Goal: Information Seeking & Learning: Check status

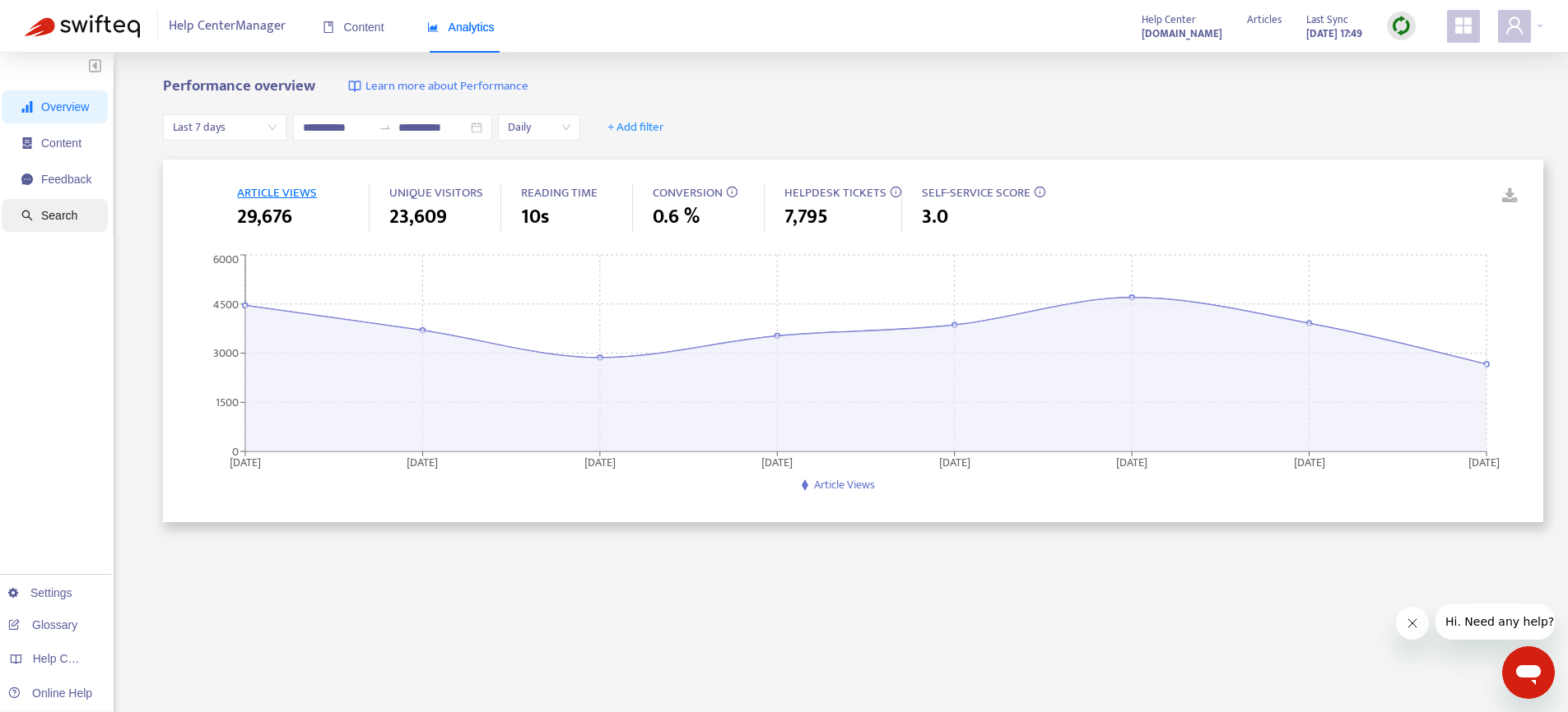
click at [65, 209] on span "Search" at bounding box center [59, 215] width 37 height 13
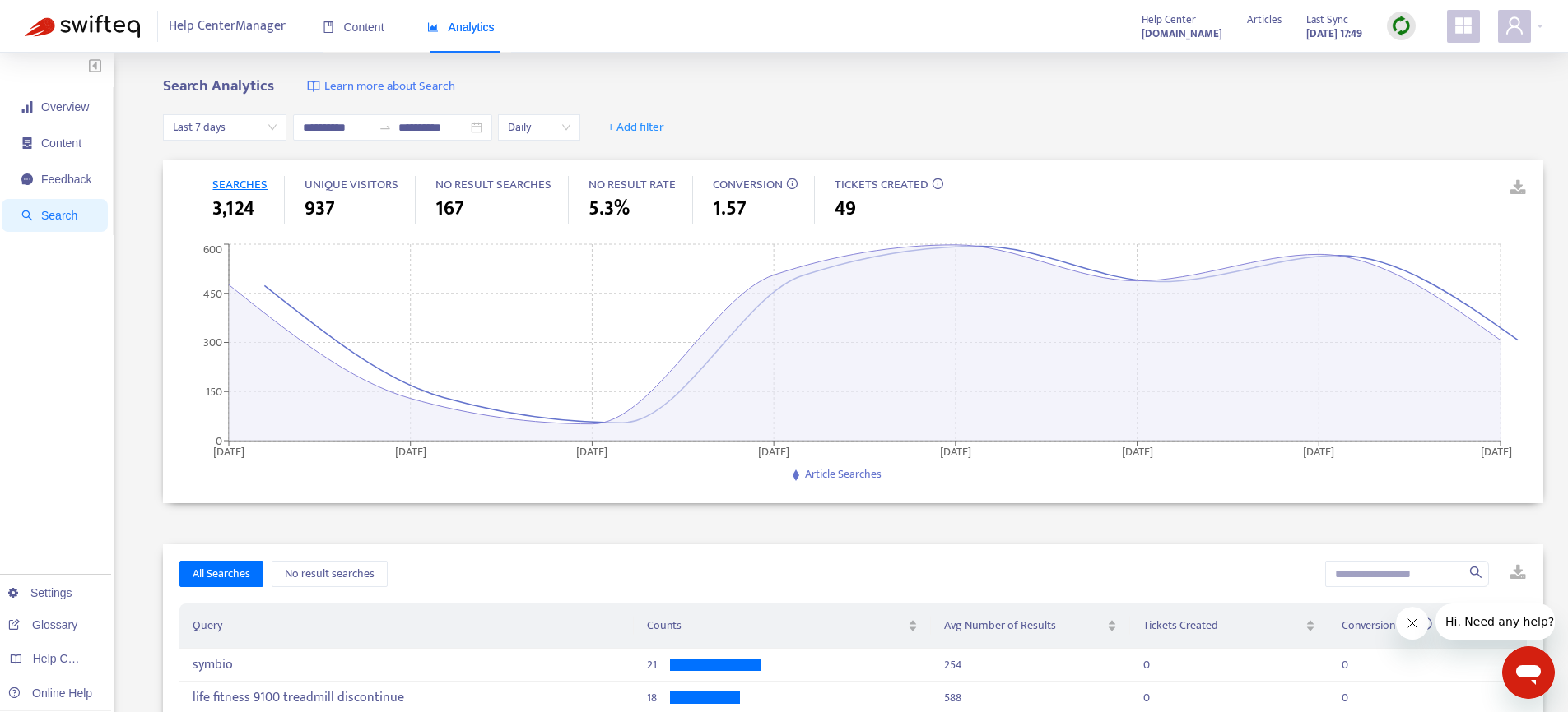
click at [238, 130] on span "Last 7 days" at bounding box center [224, 127] width 104 height 25
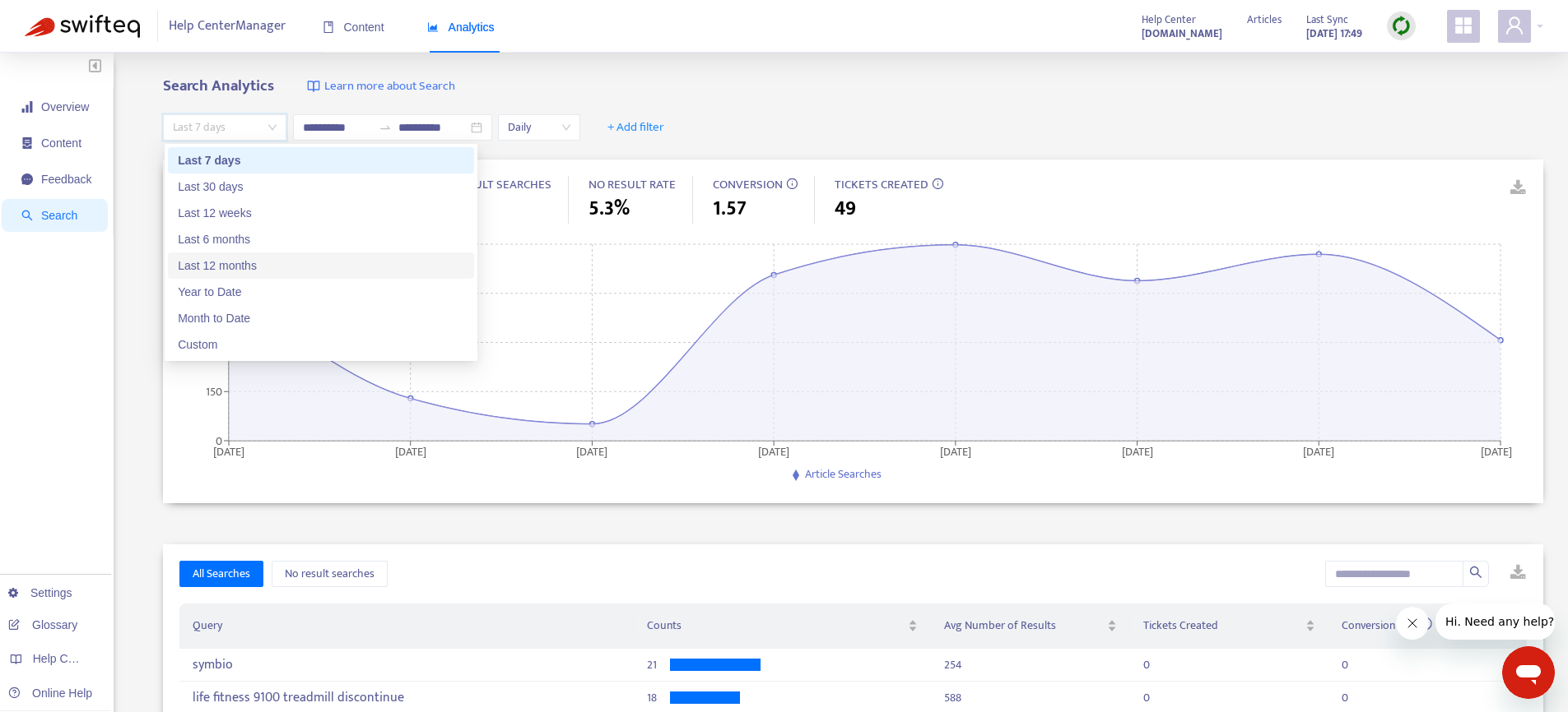
click at [228, 266] on div "Last 12 months" at bounding box center [320, 265] width 286 height 18
type input "**********"
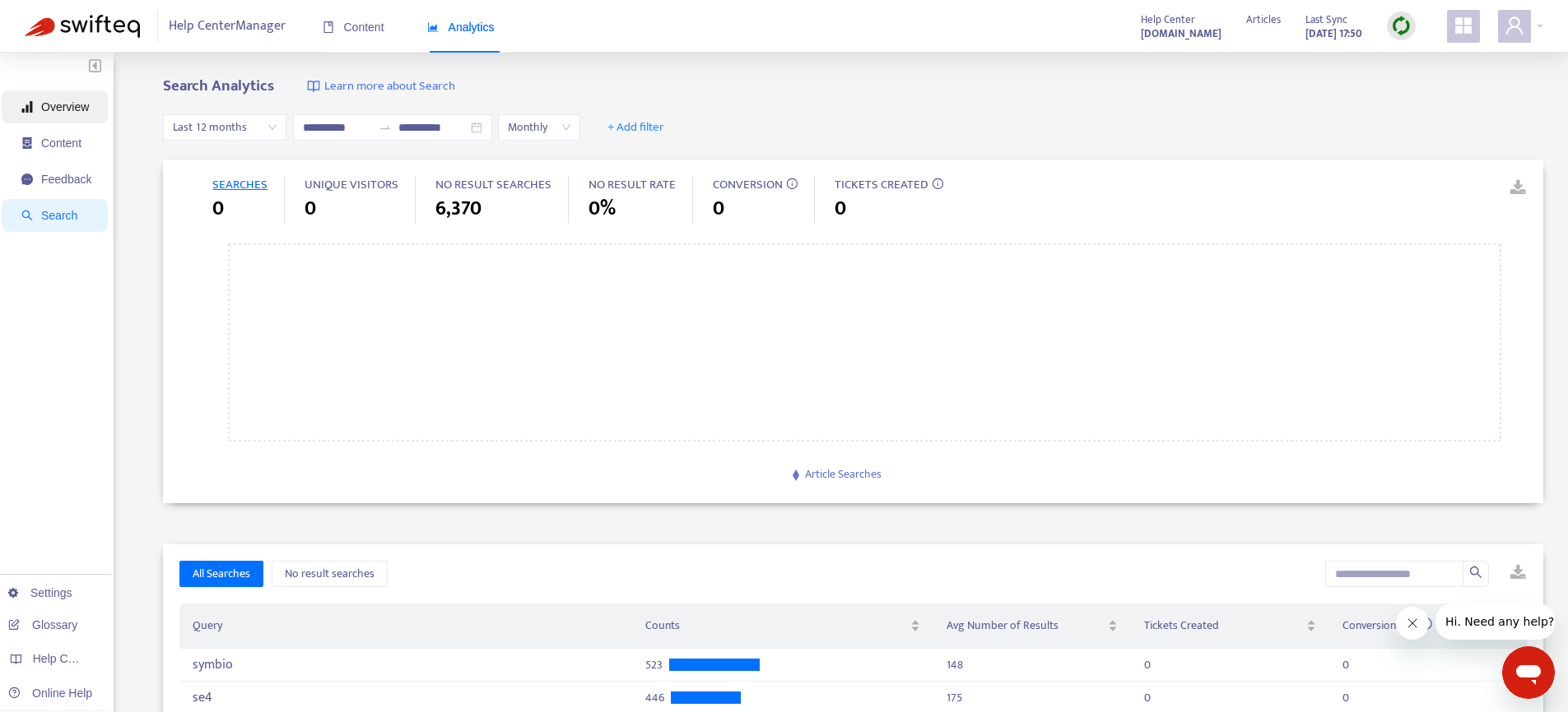
click at [65, 118] on span "Overview" at bounding box center [56, 106] width 70 height 33
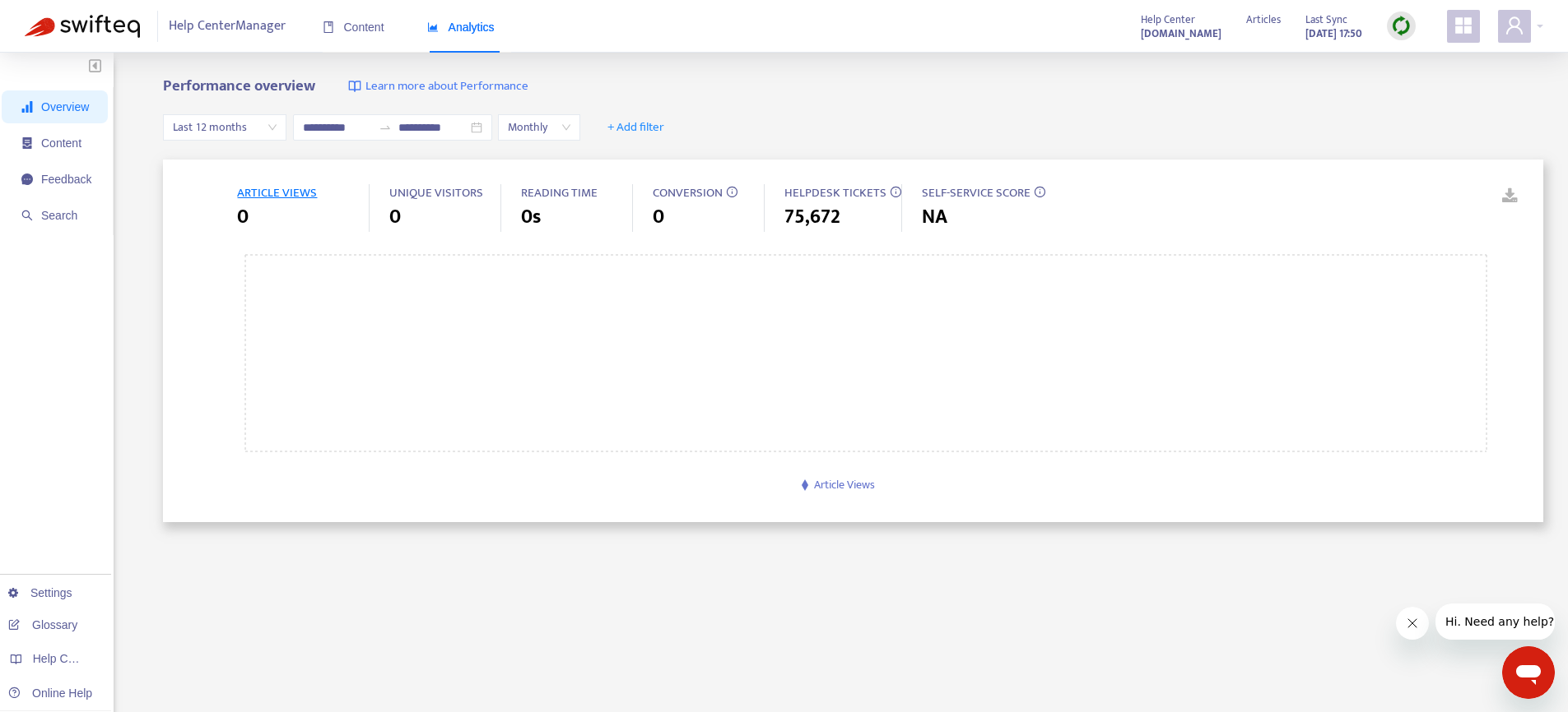
click at [227, 113] on div "**********" at bounding box center [852, 128] width 1380 height 63
click at [222, 120] on span "Last 12 months" at bounding box center [224, 127] width 104 height 25
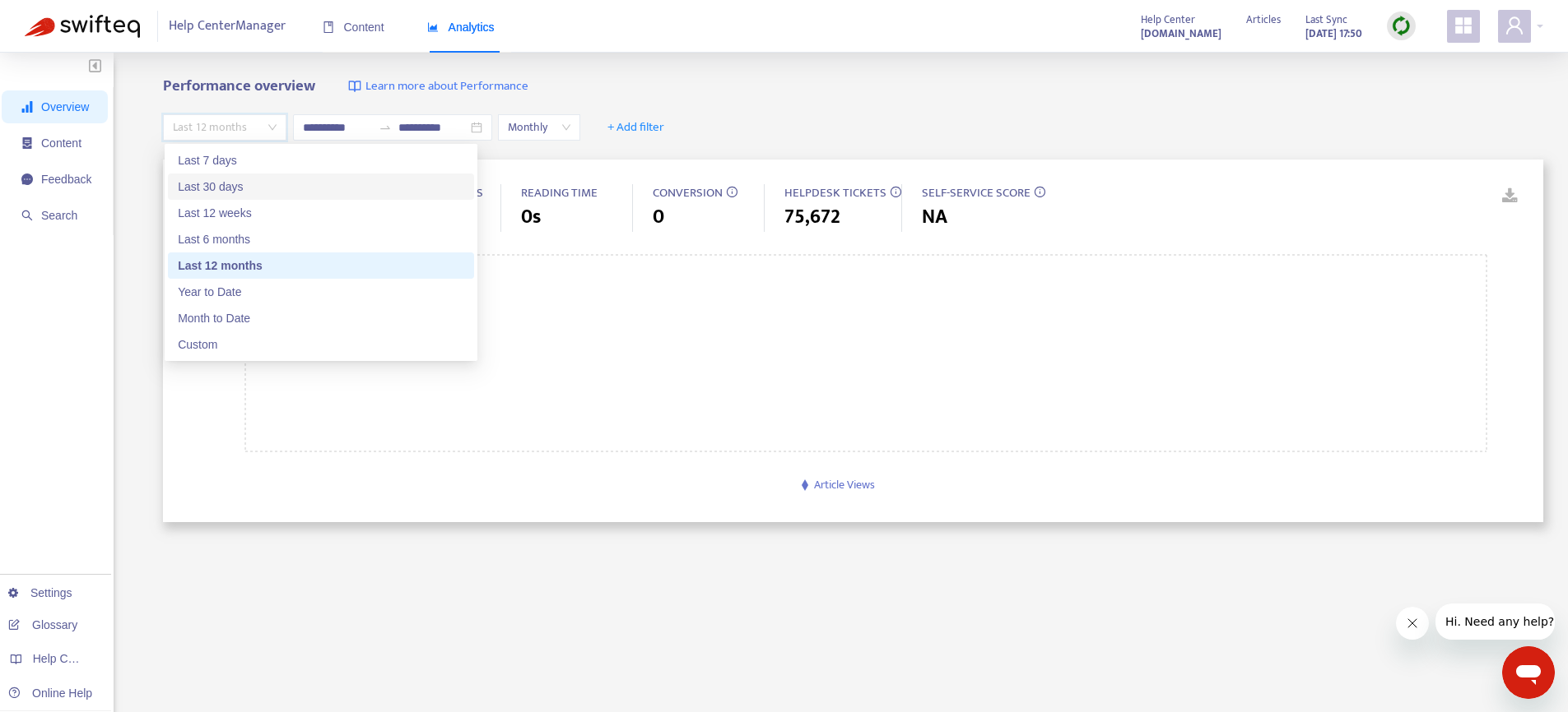
click at [224, 186] on div "Last 30 days" at bounding box center [320, 186] width 286 height 18
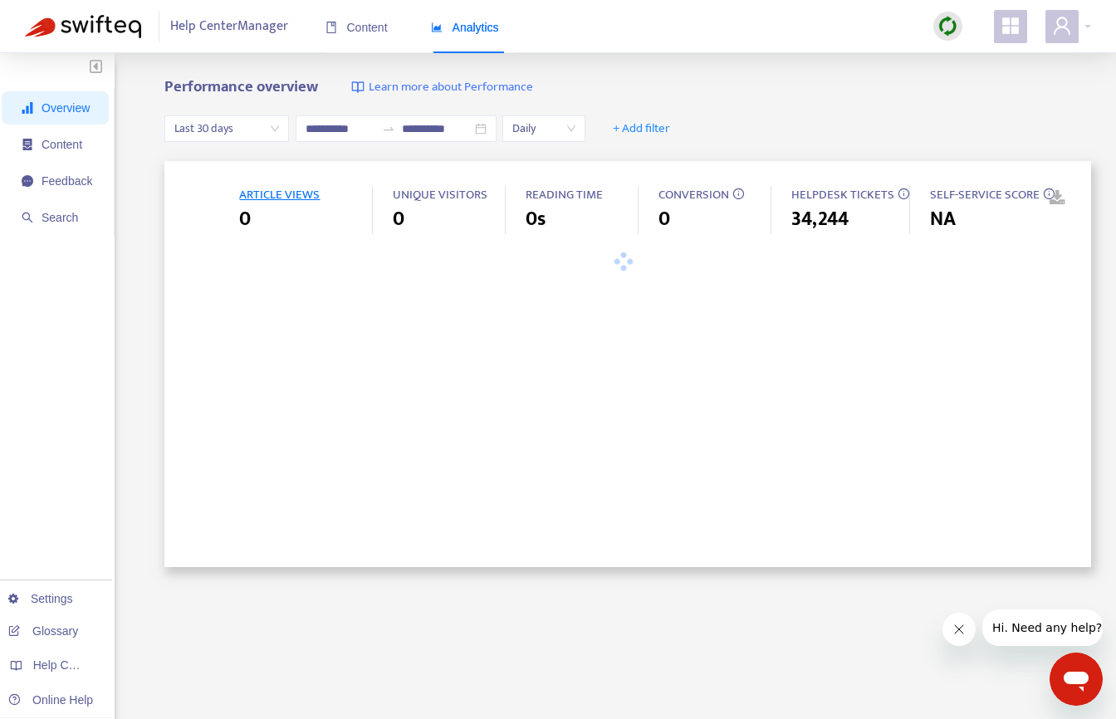
click at [235, 127] on span "Last 30 days" at bounding box center [226, 128] width 105 height 25
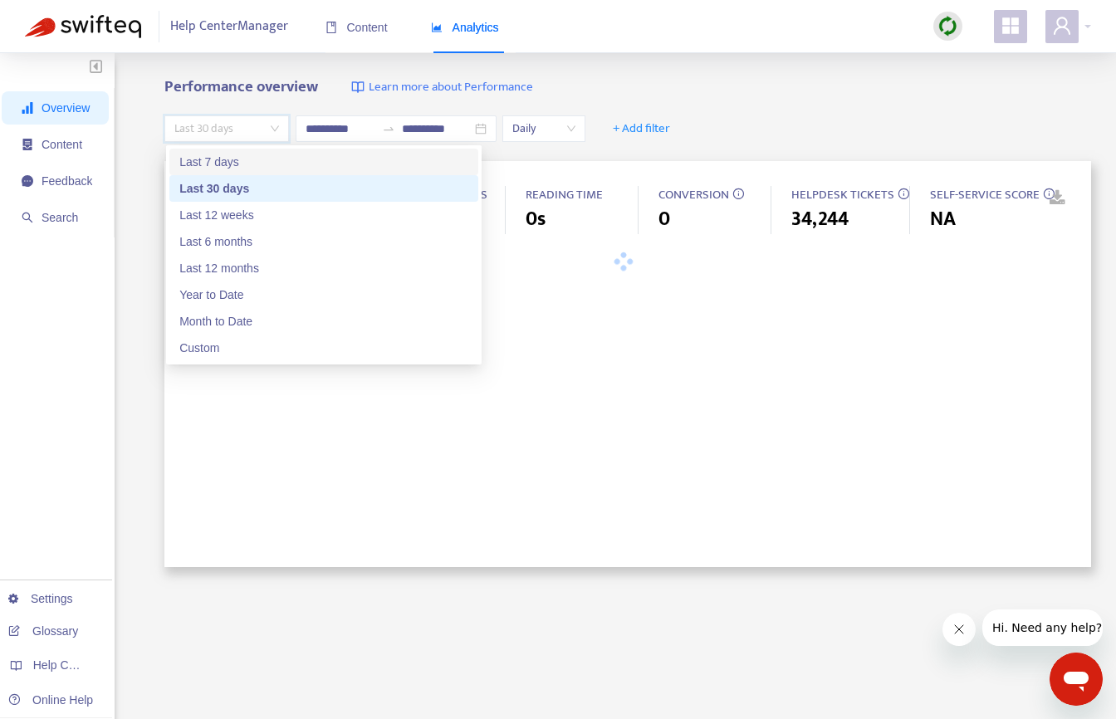
click at [229, 162] on div "Last 7 days" at bounding box center [323, 162] width 289 height 18
type input "**********"
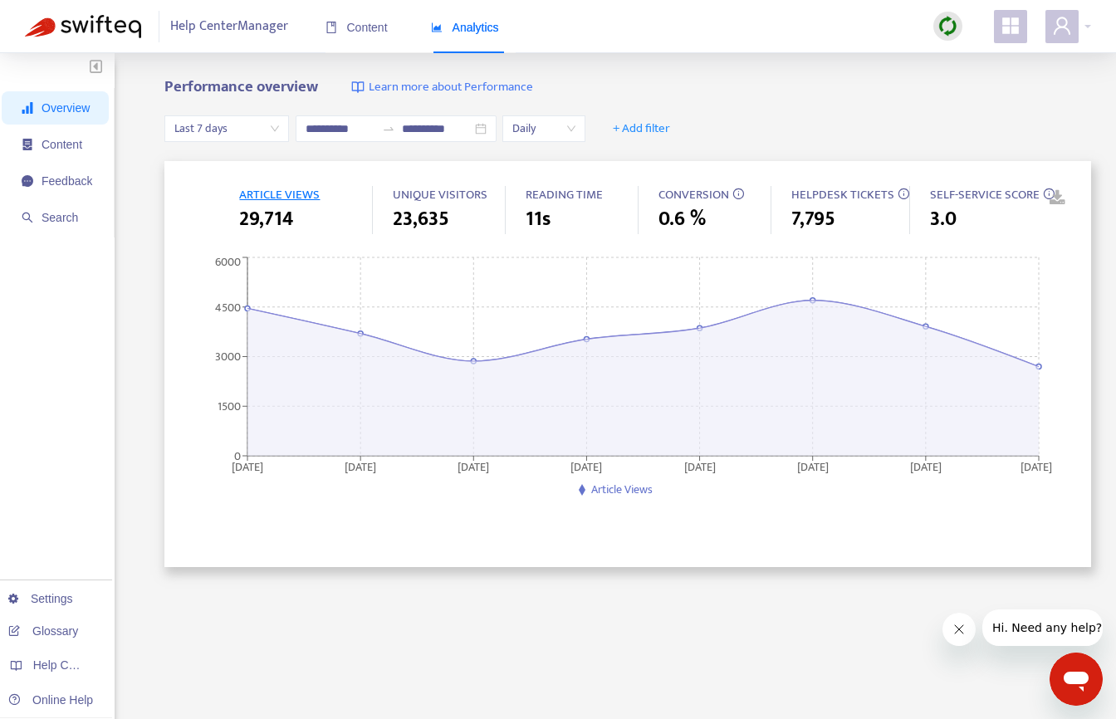
click at [251, 132] on span "Last 7 days" at bounding box center [226, 128] width 105 height 25
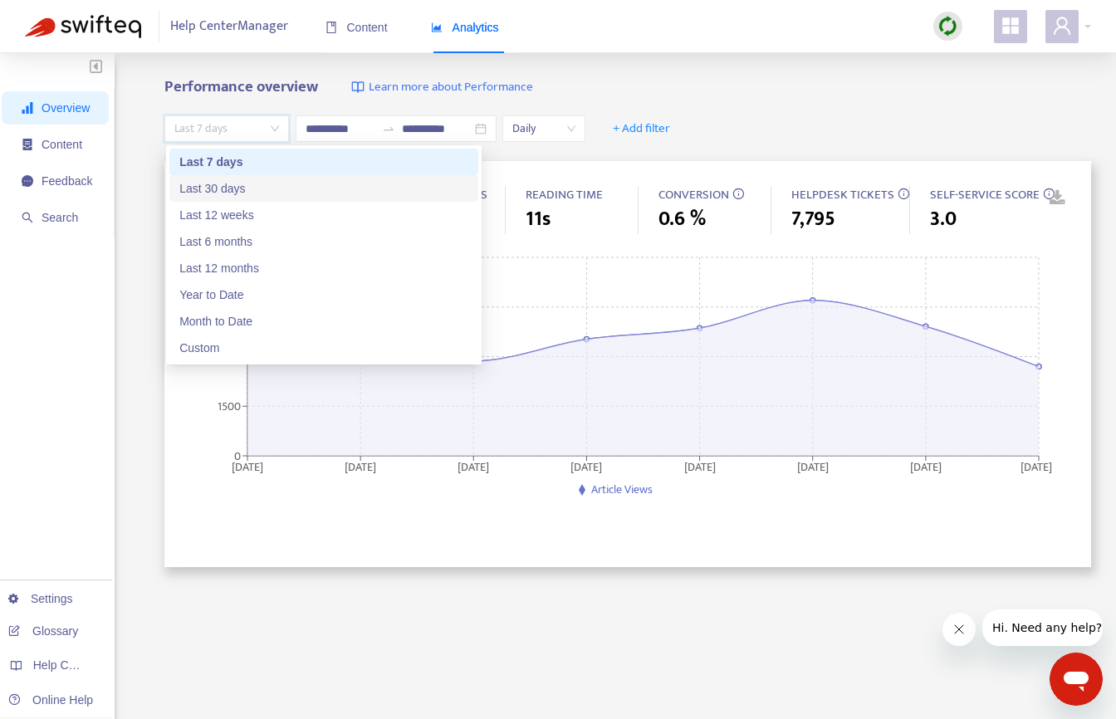
click at [240, 179] on div "Last 30 days" at bounding box center [323, 188] width 289 height 18
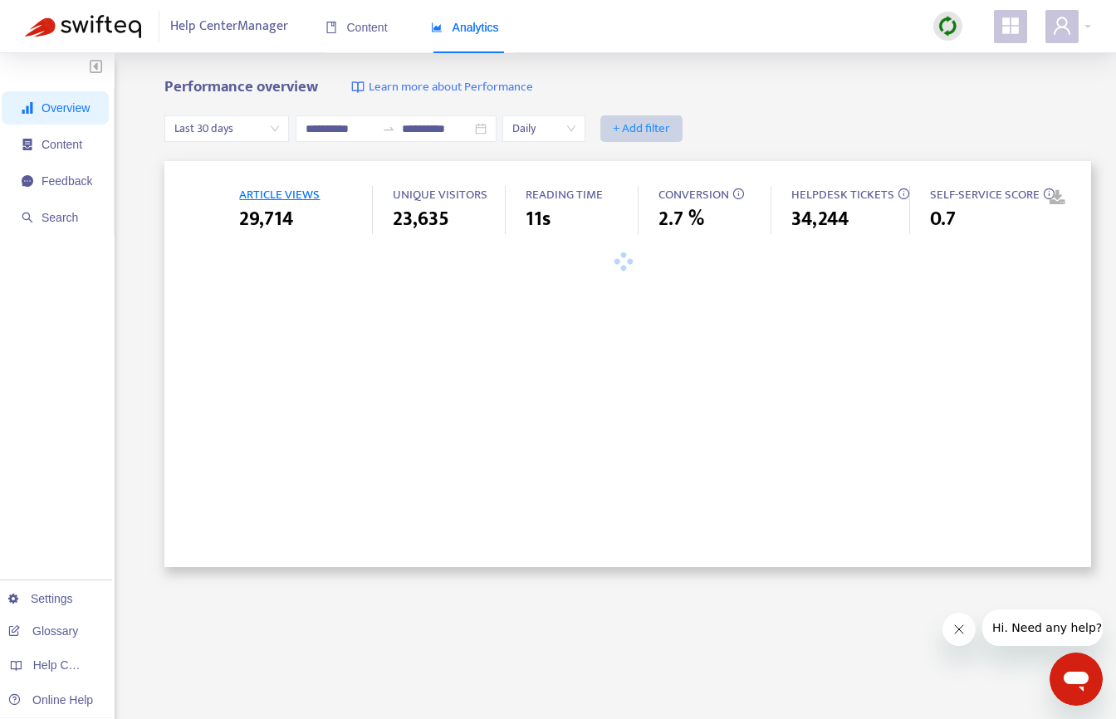
click at [663, 133] on span "+ Add filter" at bounding box center [641, 129] width 57 height 20
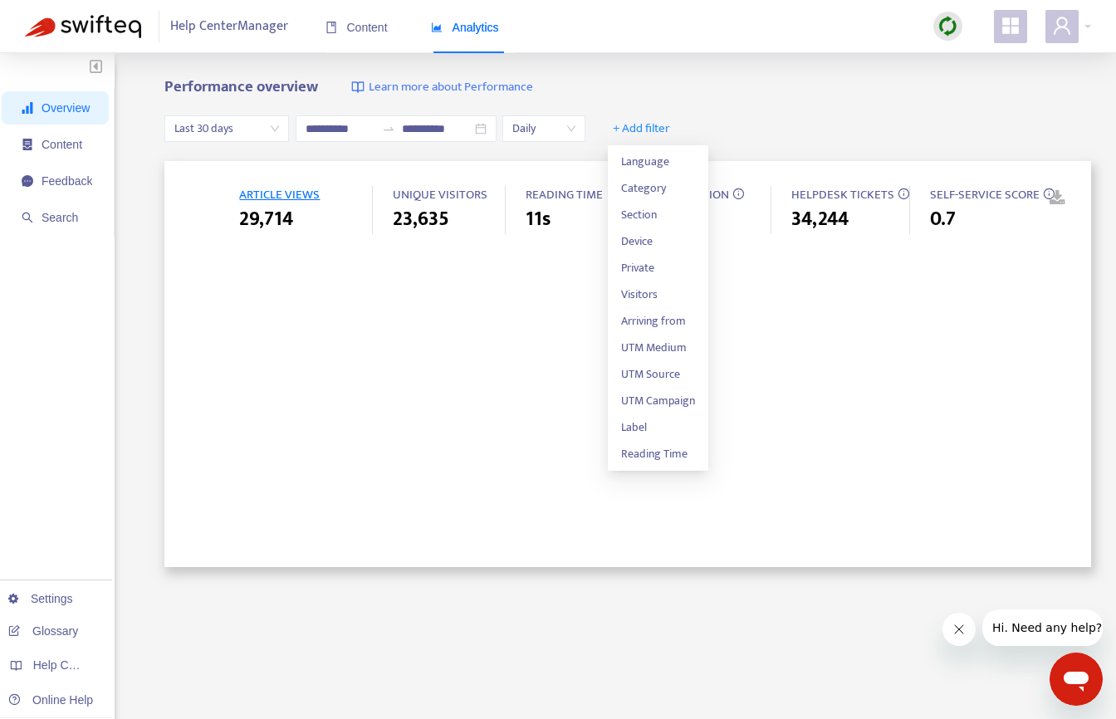
click at [814, 116] on div "**********" at bounding box center [627, 129] width 927 height 64
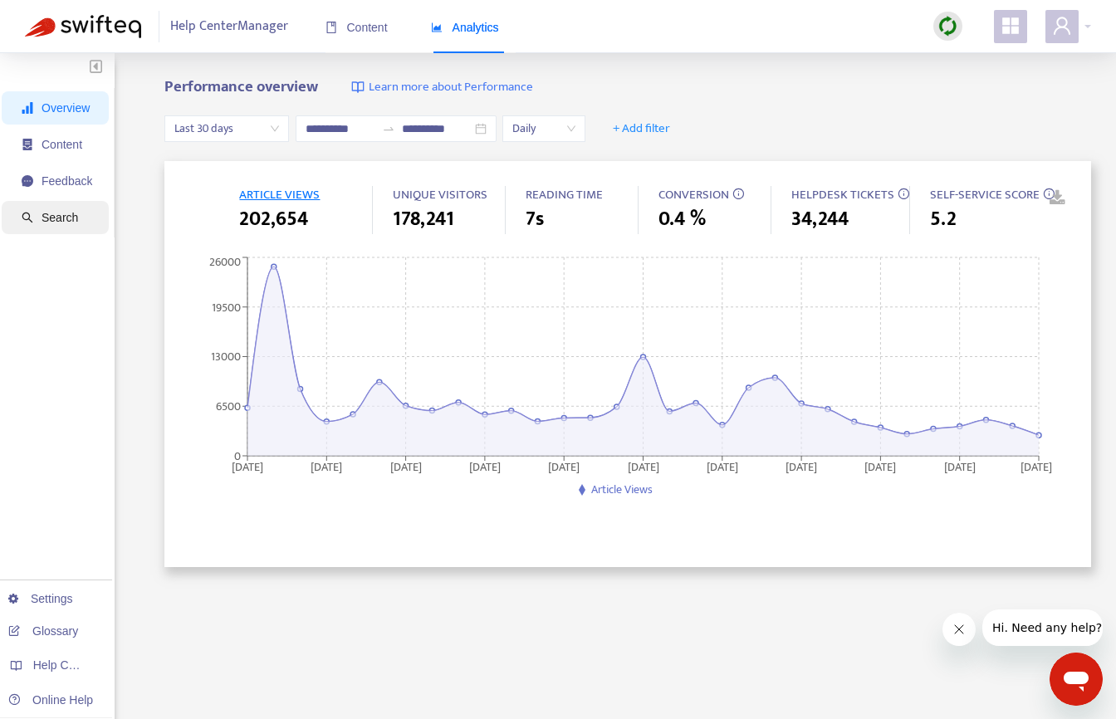
click at [64, 217] on span "Search" at bounding box center [60, 217] width 37 height 13
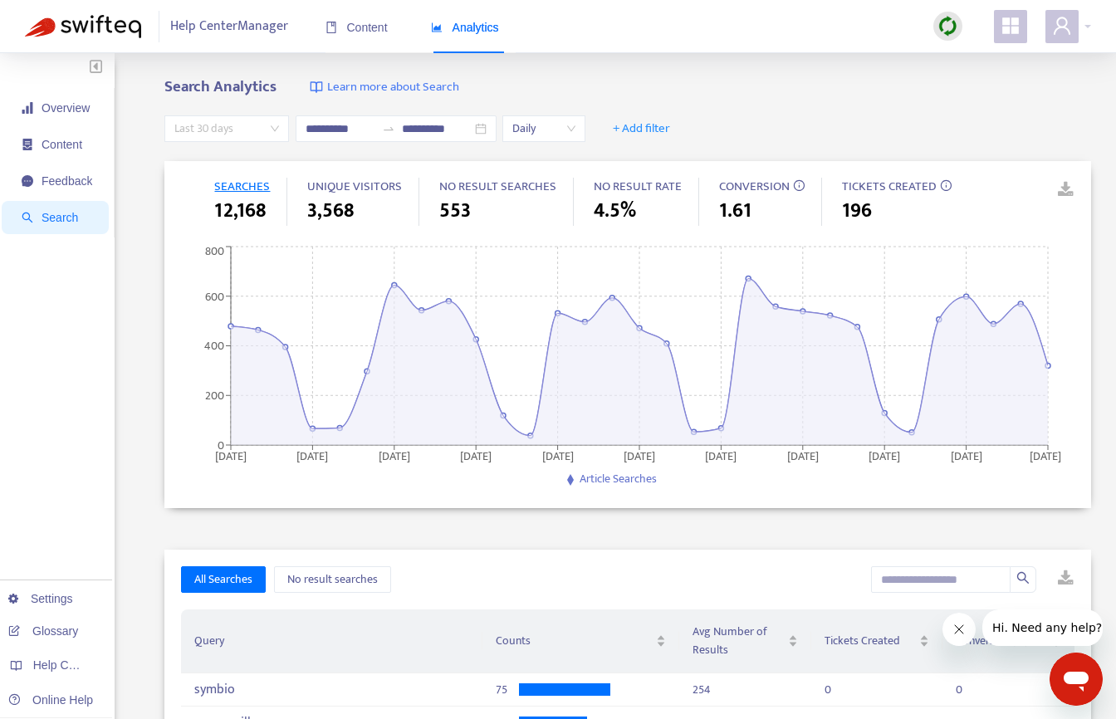
click at [213, 129] on span "Last 30 days" at bounding box center [226, 128] width 105 height 25
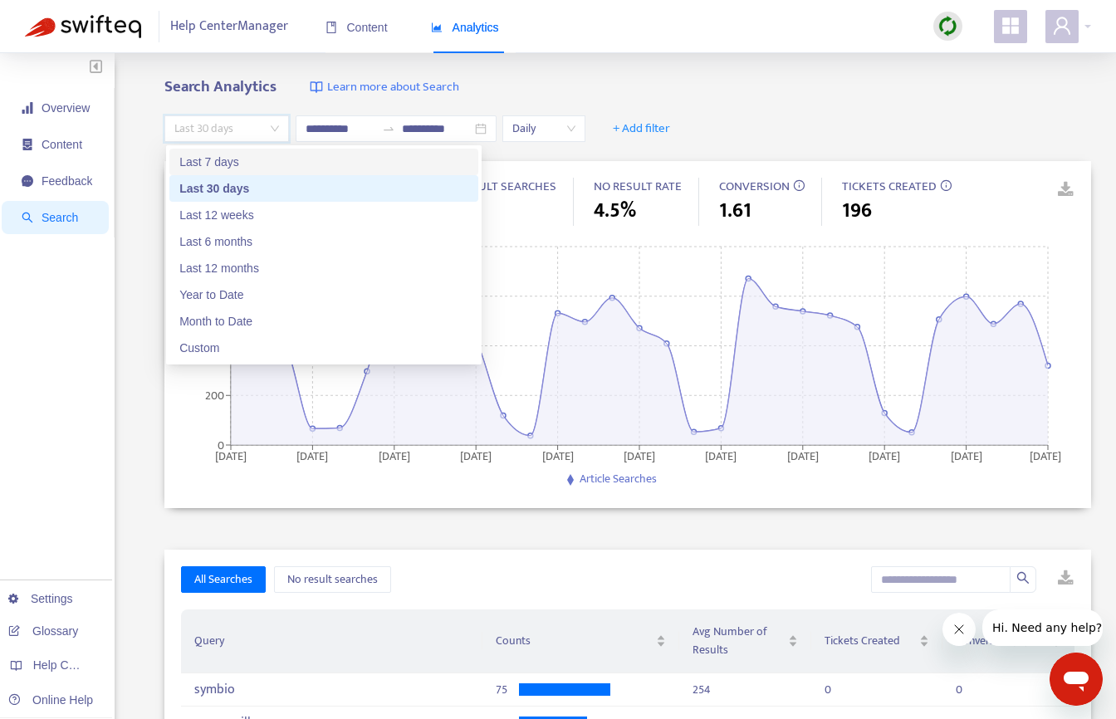
click at [219, 164] on div "Last 7 days" at bounding box center [323, 162] width 289 height 18
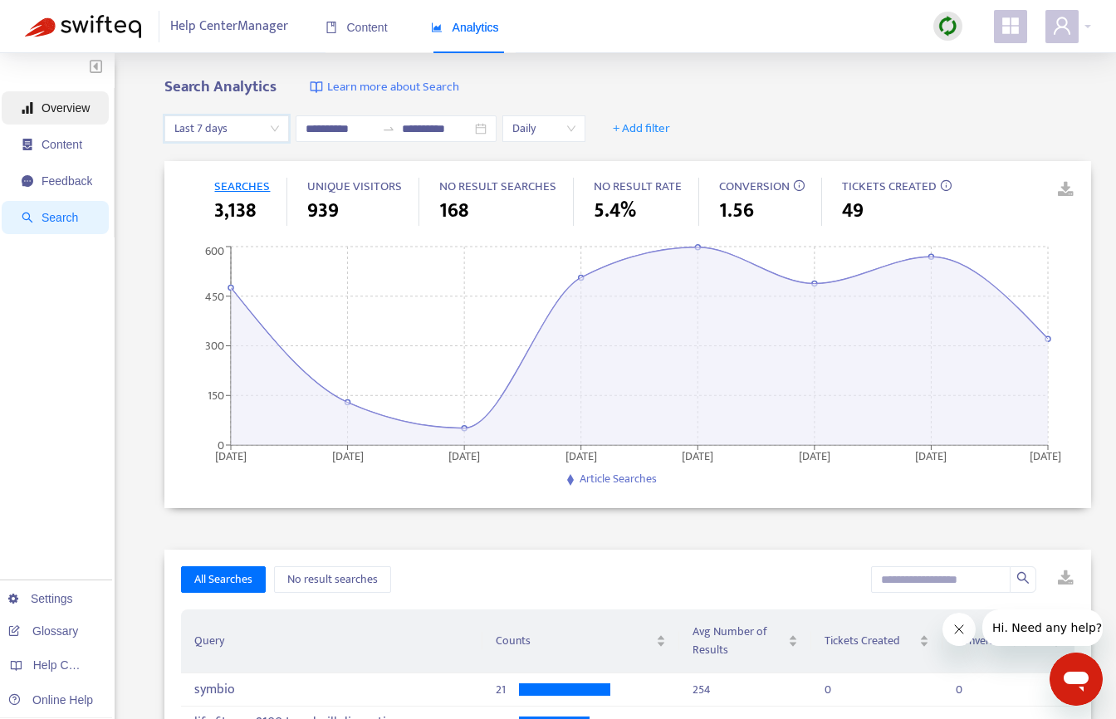
click at [58, 110] on span "Overview" at bounding box center [66, 107] width 48 height 13
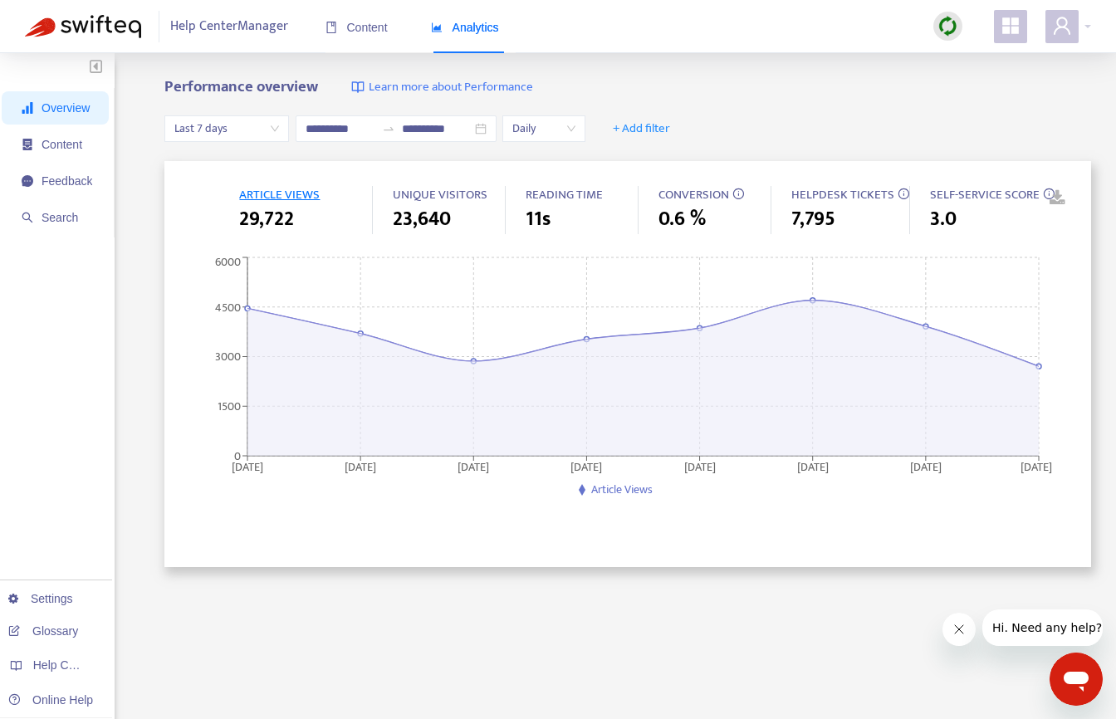
click at [198, 131] on span "Last 7 days" at bounding box center [226, 128] width 105 height 25
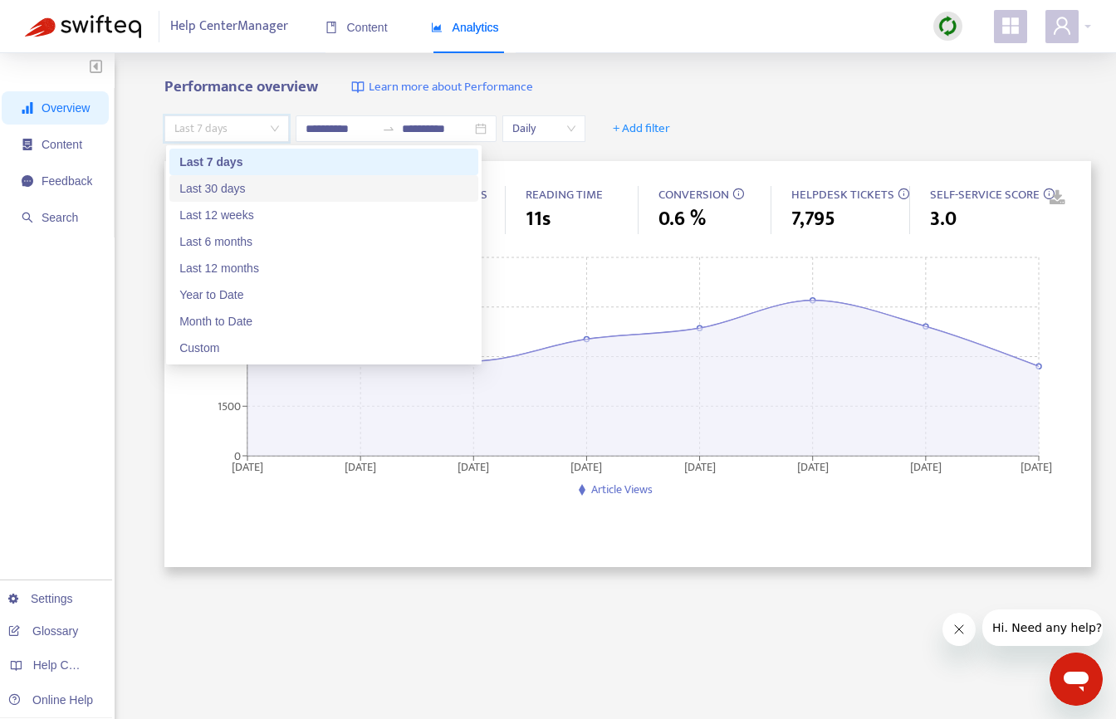
click at [212, 182] on div "Last 30 days" at bounding box center [323, 188] width 289 height 18
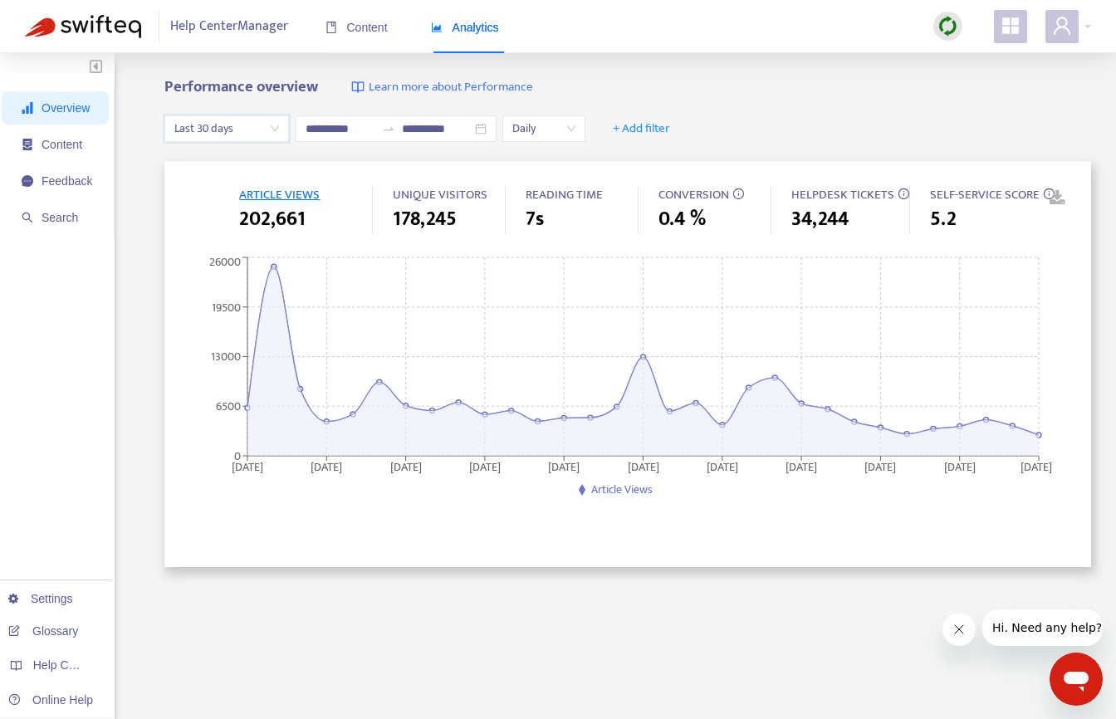
click at [267, 135] on span "Last 30 days" at bounding box center [226, 128] width 105 height 25
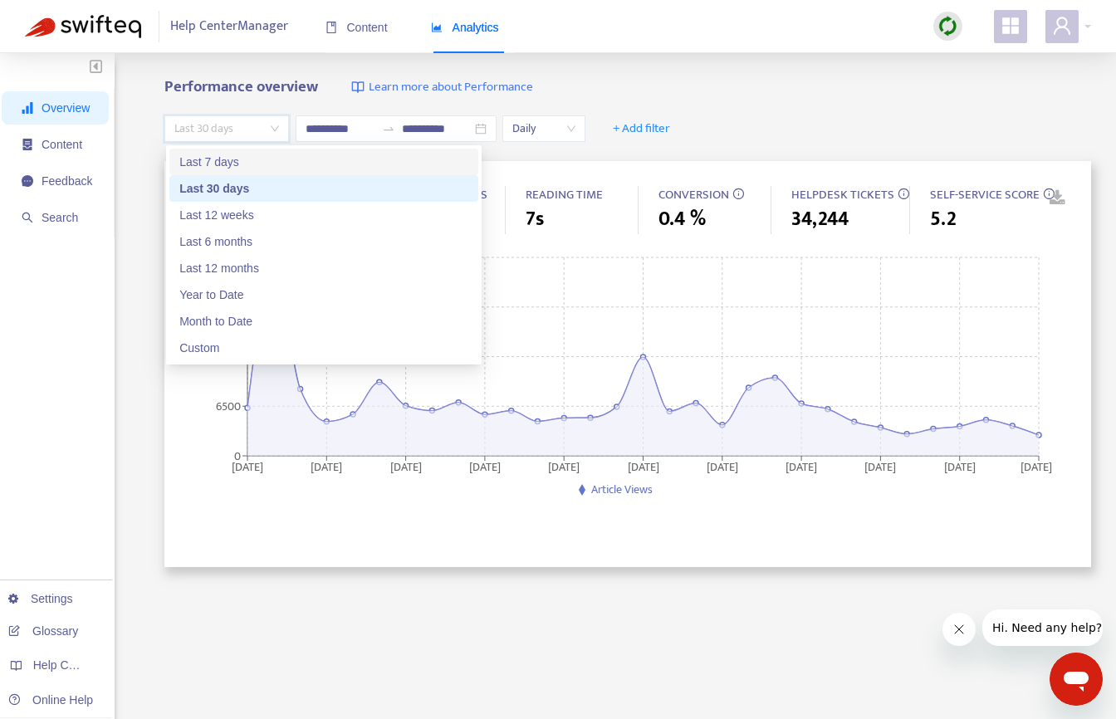
click at [256, 169] on div "Last 7 days" at bounding box center [323, 162] width 289 height 18
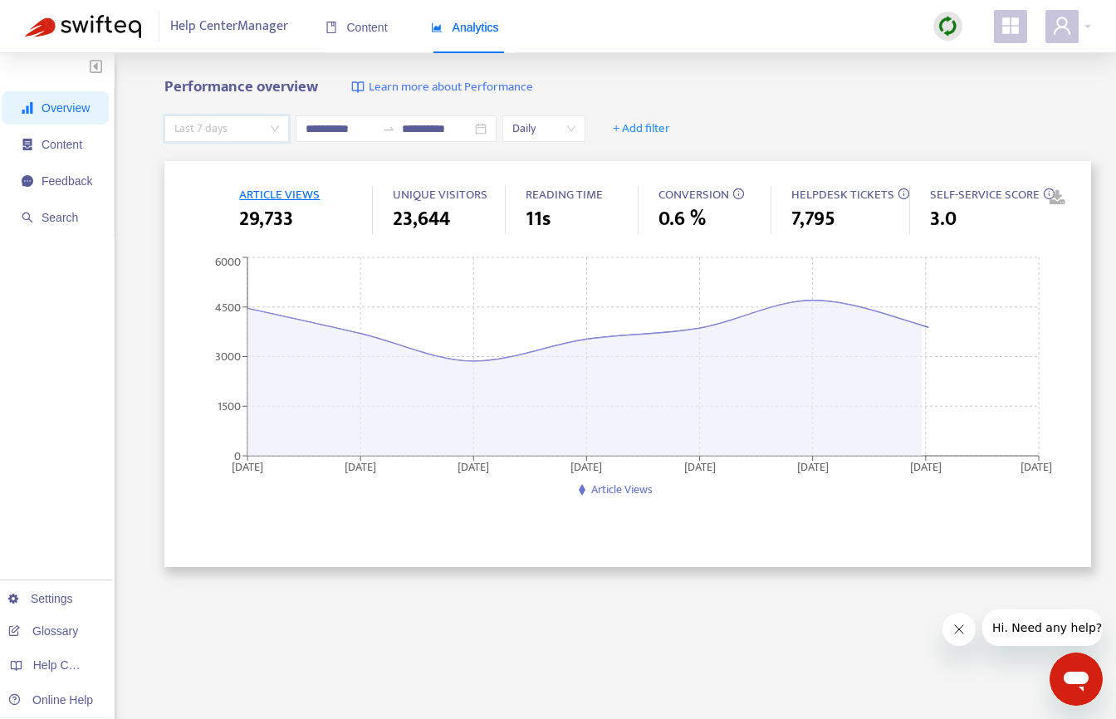
click at [233, 135] on span "Last 7 days" at bounding box center [226, 128] width 105 height 25
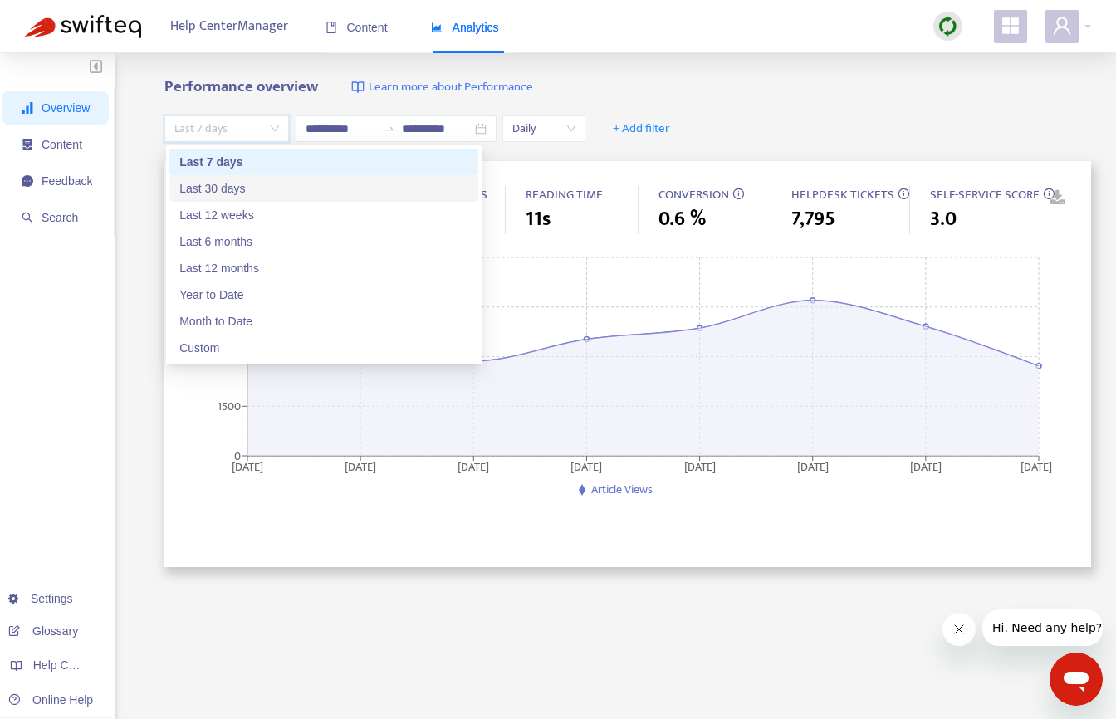
click at [226, 182] on div "Last 30 days" at bounding box center [323, 188] width 289 height 18
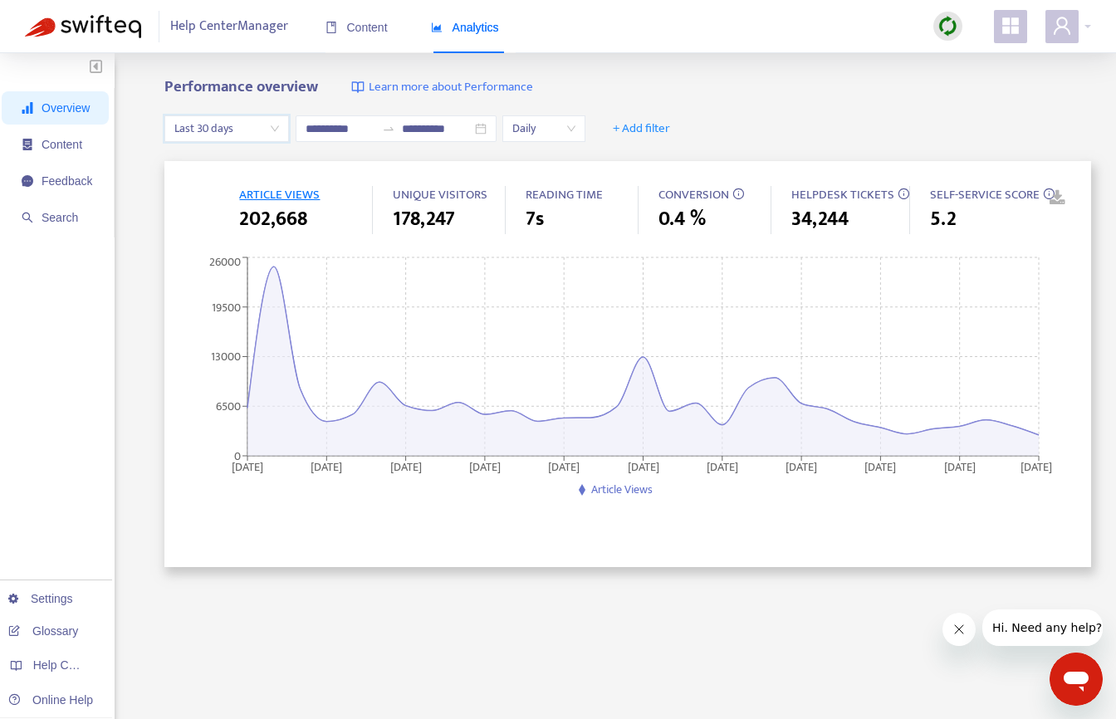
click at [252, 129] on span "Last 30 days" at bounding box center [226, 128] width 105 height 25
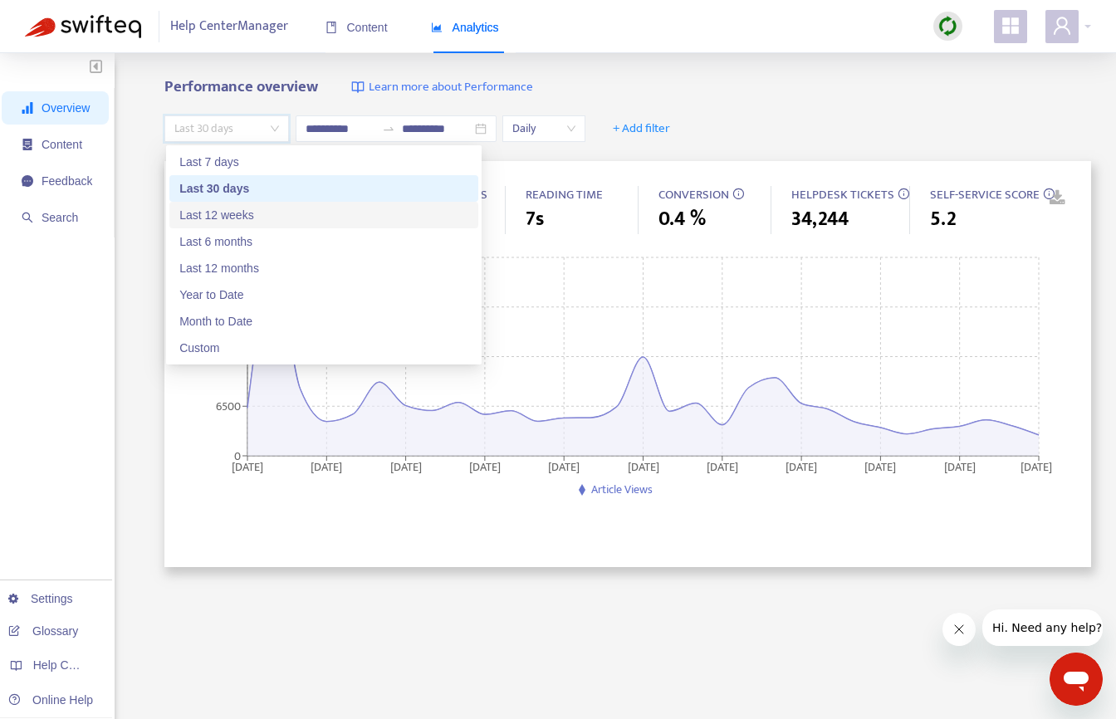
click at [240, 213] on div "Last 12 weeks" at bounding box center [323, 215] width 289 height 18
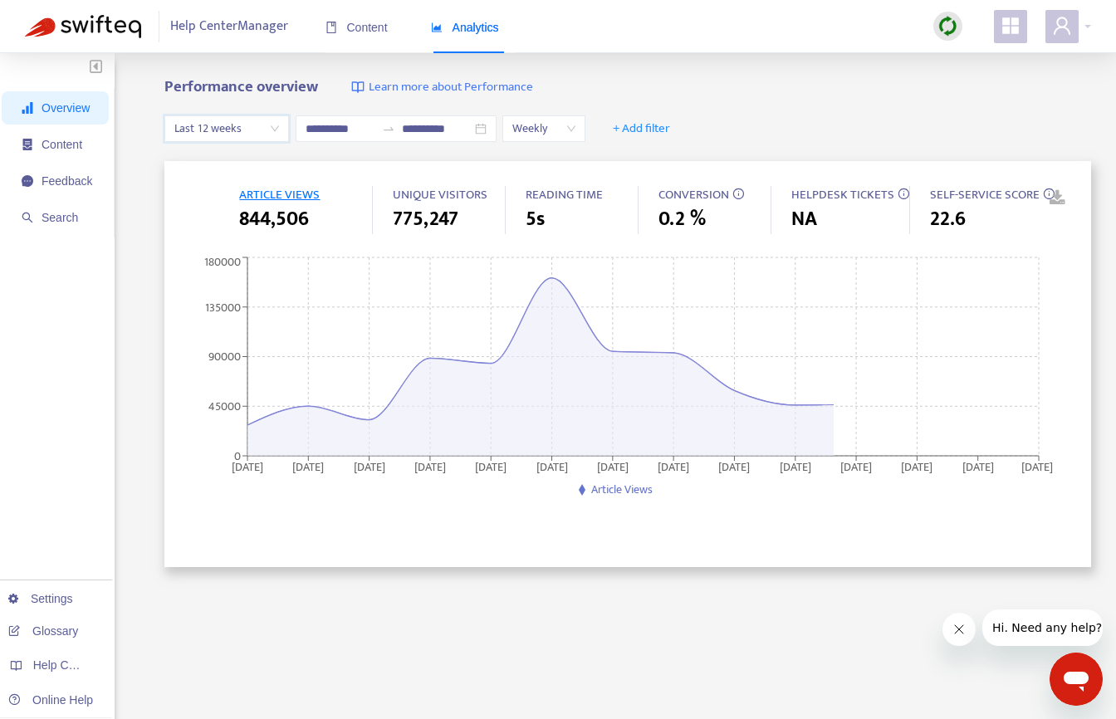
click at [213, 120] on span "Last 12 weeks" at bounding box center [226, 128] width 105 height 25
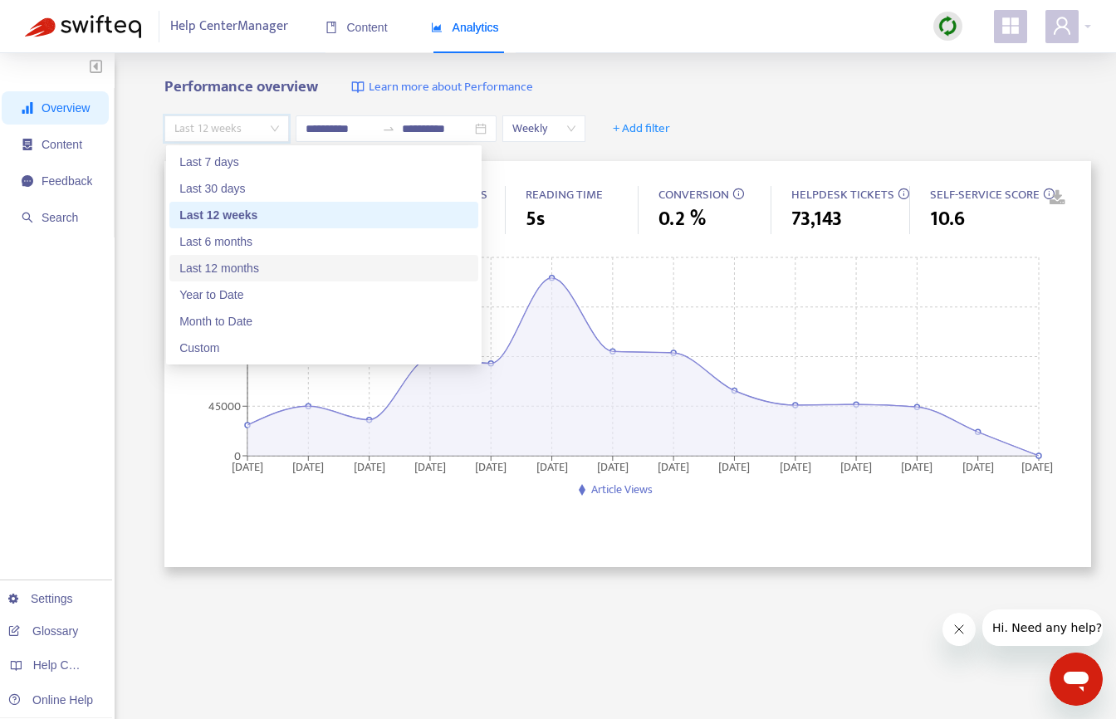
click at [210, 268] on div "Last 12 months" at bounding box center [323, 268] width 289 height 18
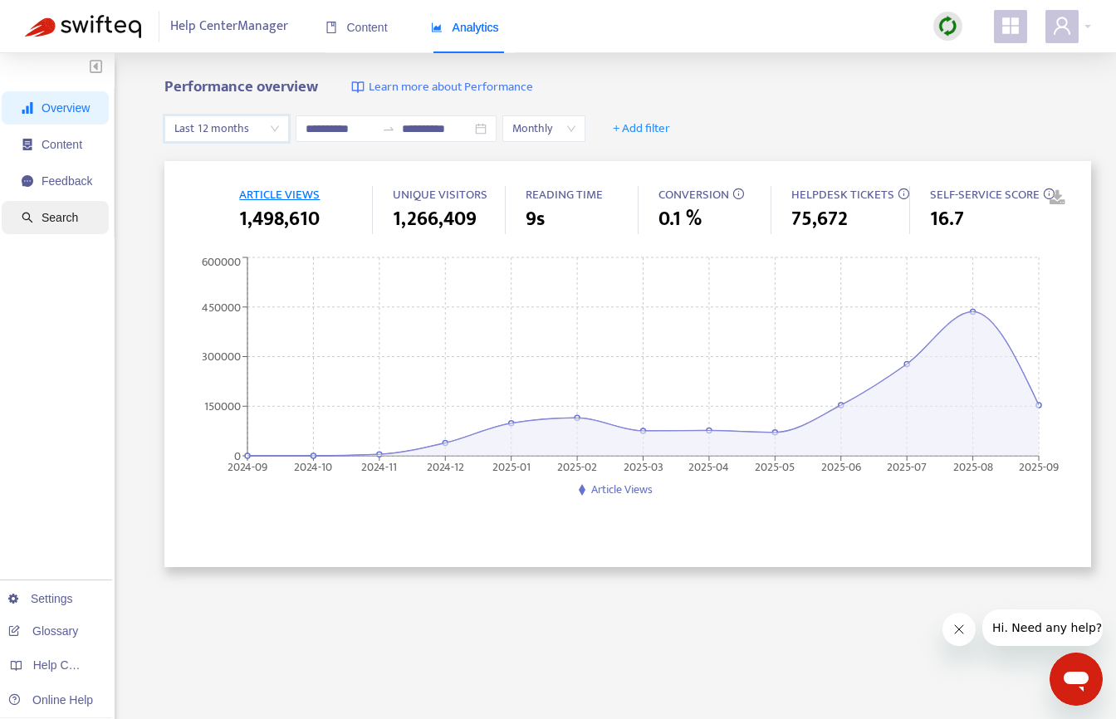
click at [61, 211] on span "Search" at bounding box center [60, 217] width 37 height 13
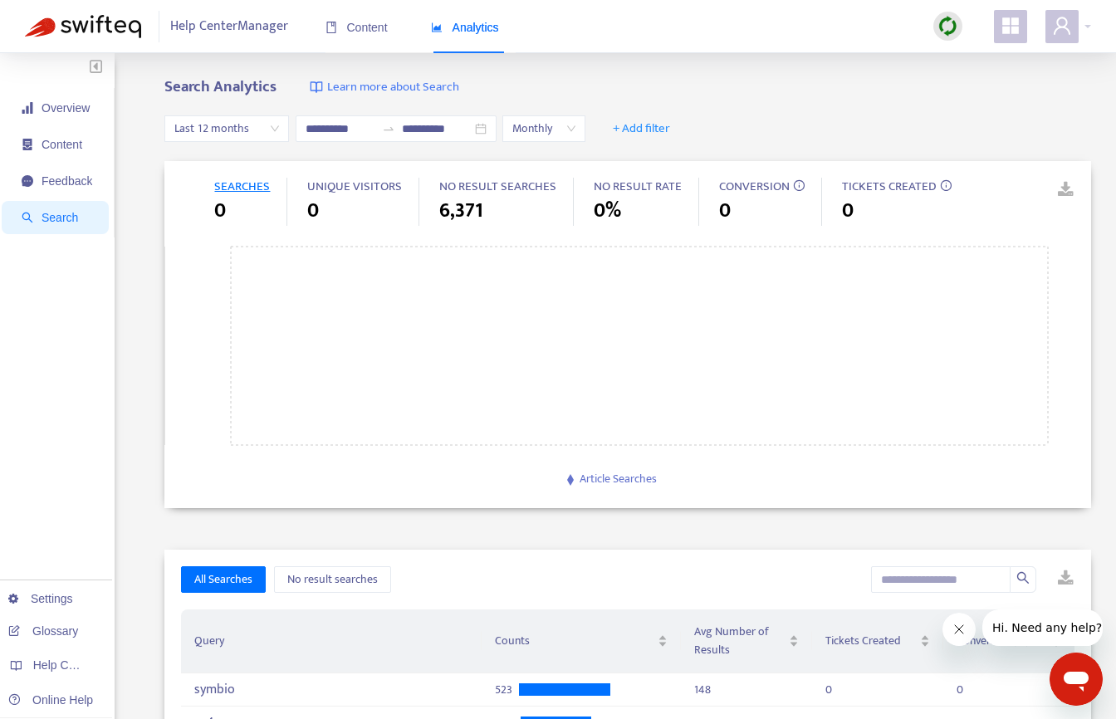
scroll to position [3, 0]
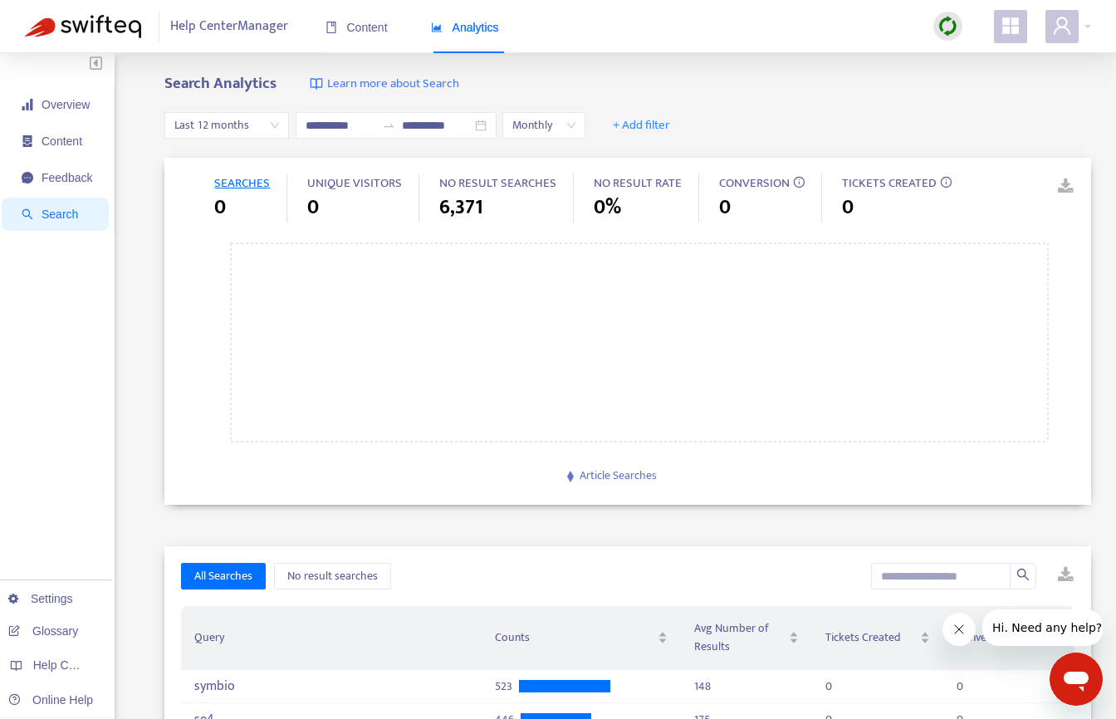
drag, startPoint x: 825, startPoint y: 123, endPoint x: 803, endPoint y: 125, distance: 21.7
click at [825, 123] on div "**********" at bounding box center [627, 126] width 927 height 64
click at [250, 127] on span "Last 12 months" at bounding box center [226, 125] width 105 height 25
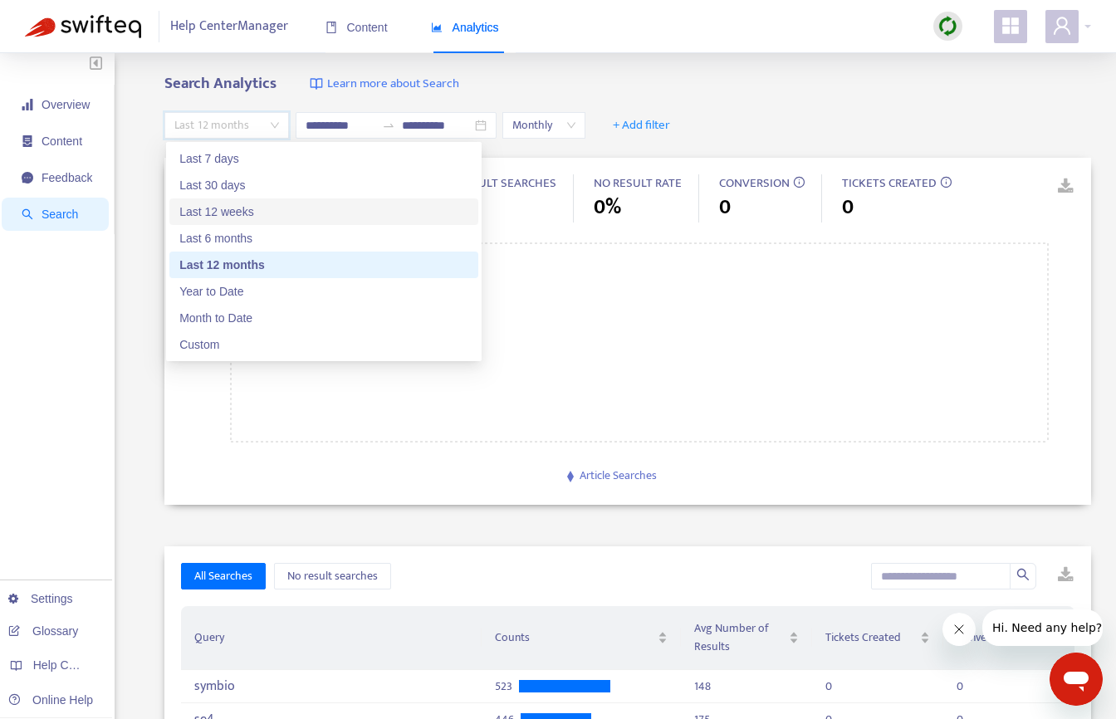
click at [223, 205] on div "Last 12 weeks" at bounding box center [323, 212] width 289 height 18
type input "**********"
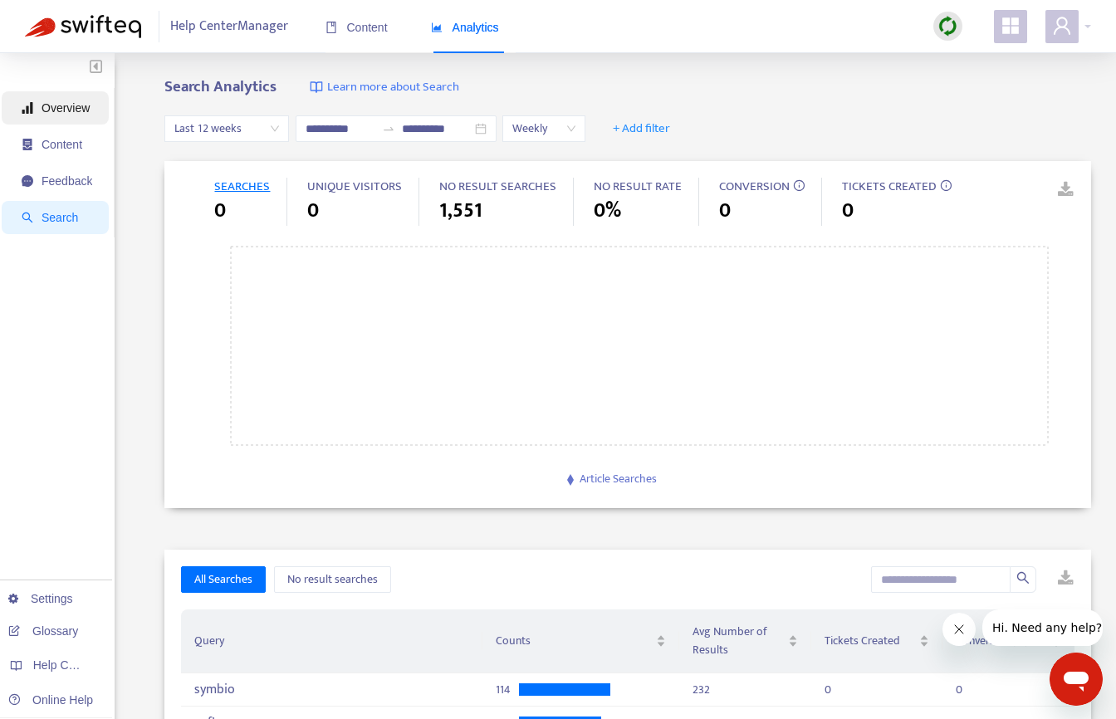
click at [76, 100] on span "Overview" at bounding box center [57, 107] width 71 height 33
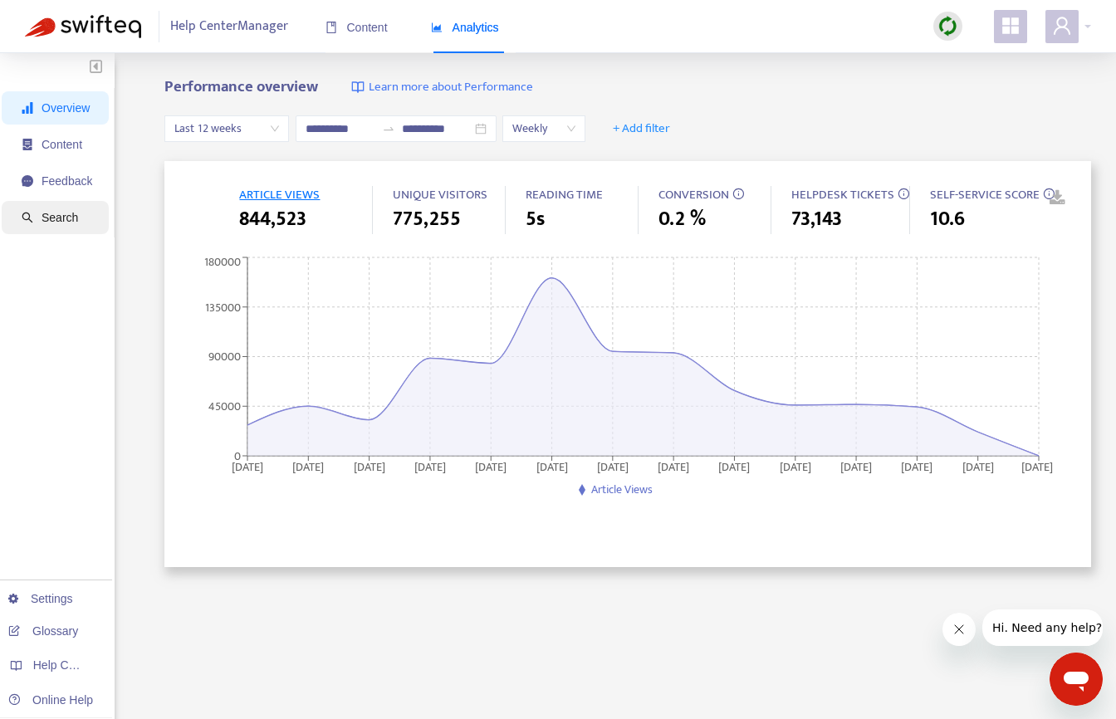
click at [60, 219] on span "Search" at bounding box center [60, 217] width 37 height 13
